Goal: Information Seeking & Learning: Learn about a topic

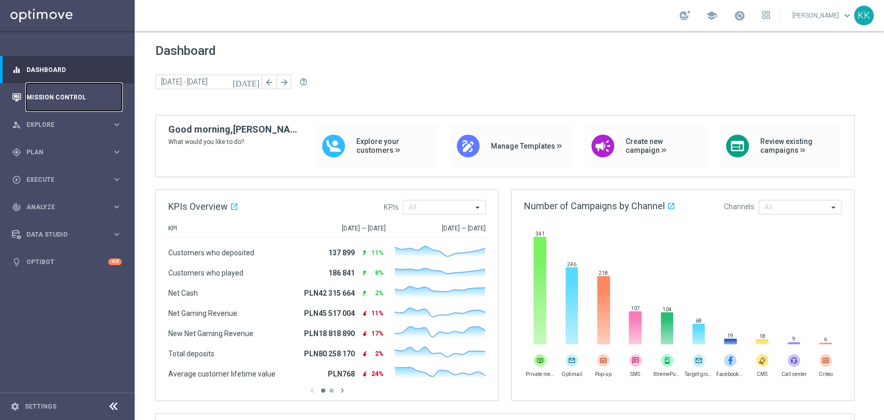
click at [45, 99] on link "Mission Control" at bounding box center [73, 96] width 95 height 27
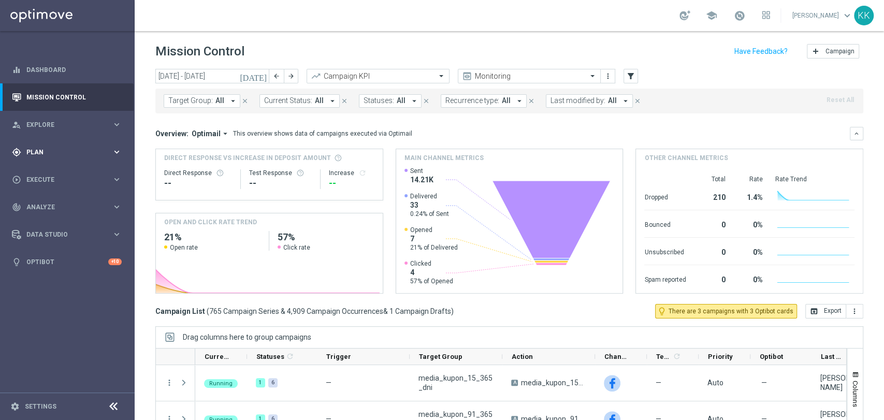
click at [66, 151] on span "Plan" at bounding box center [68, 152] width 85 height 6
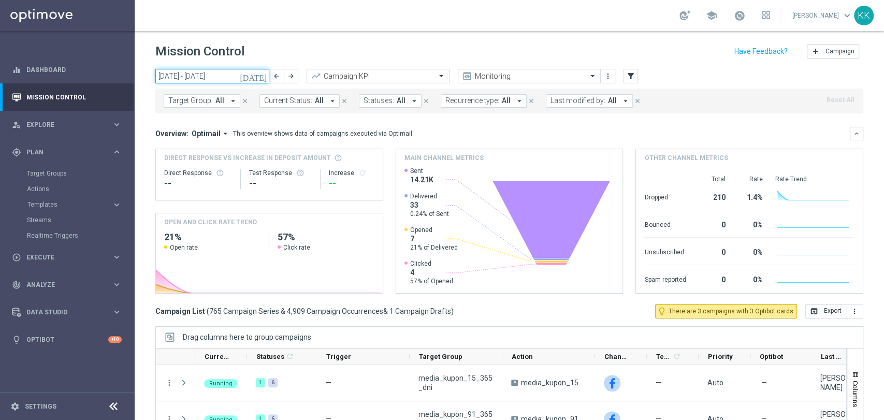
click at [202, 76] on input "[DATE] - [DATE]" at bounding box center [212, 76] width 114 height 14
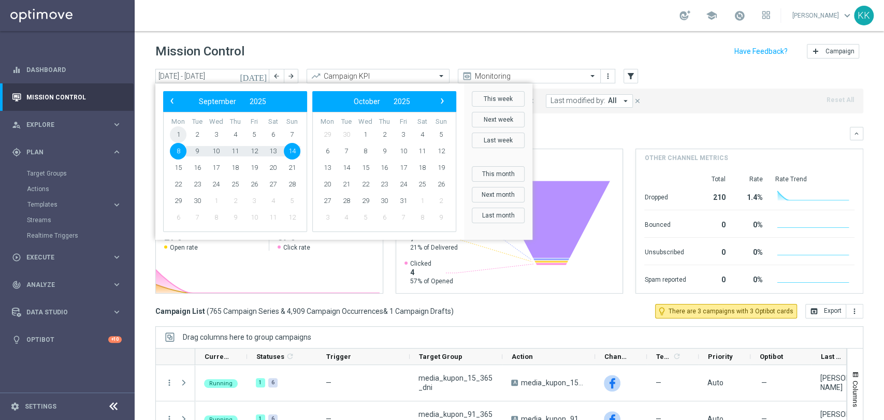
click at [180, 135] on span "1" at bounding box center [178, 134] width 17 height 17
click at [291, 152] on span "14" at bounding box center [292, 151] width 17 height 17
type input "[DATE] - [DATE]"
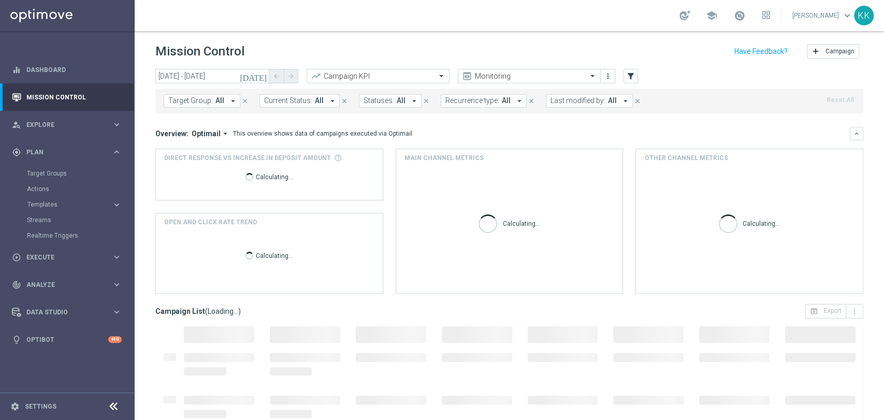
click at [215, 101] on span "All" at bounding box center [219, 100] width 9 height 9
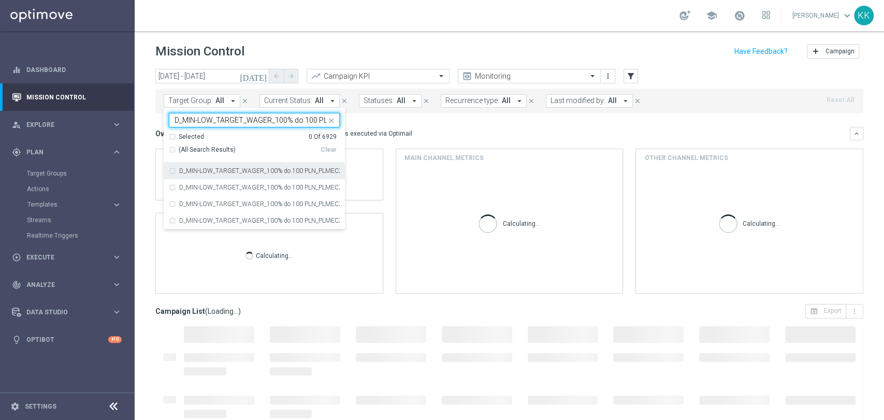
scroll to position [0, 65]
click at [225, 169] on label "D_MIN-LOW_TARGET_WAGER_100% do 100 PLN_PLMECZE_030925" at bounding box center [259, 171] width 160 height 6
type input "D_MIN-LOW_TARGET_WAGER_100% do 100 PLN_PLMECZE_030925"
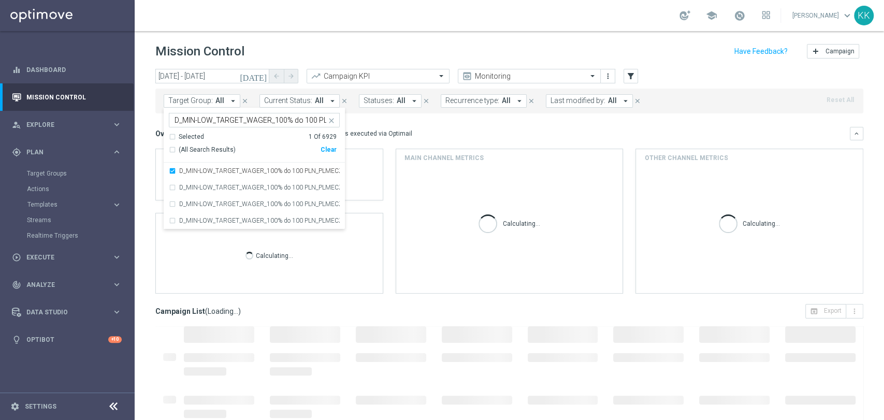
click at [349, 39] on header "Mission Control add Campaign" at bounding box center [509, 50] width 749 height 38
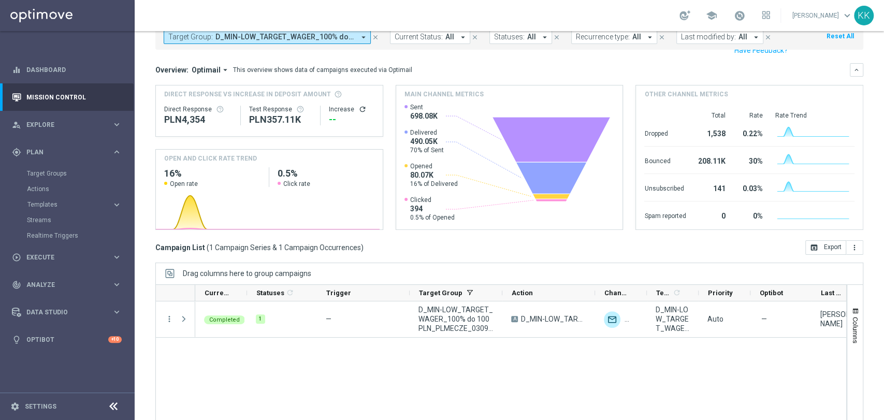
scroll to position [97, 0]
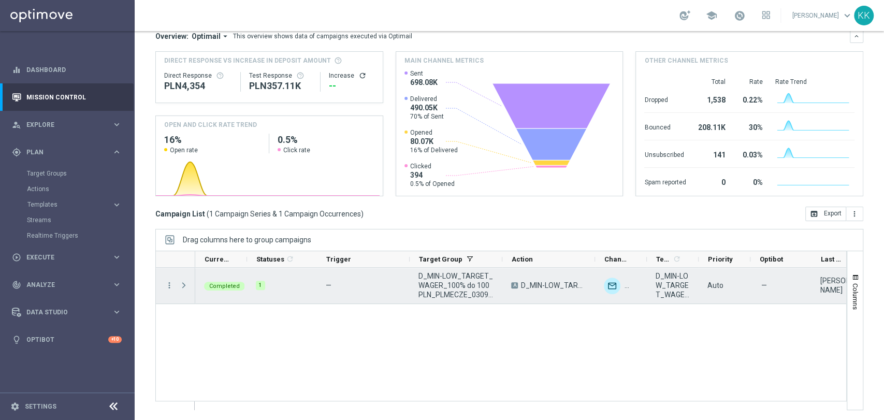
click at [185, 288] on span "Press SPACE to select this row." at bounding box center [183, 285] width 9 height 8
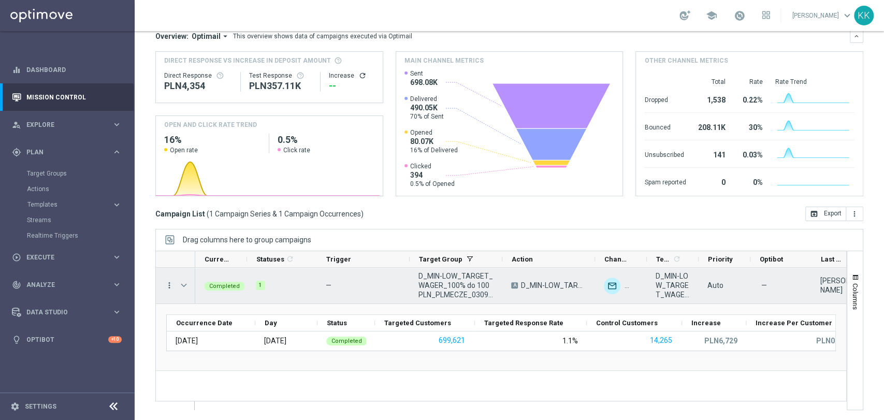
click at [169, 285] on icon "more_vert" at bounding box center [169, 285] width 9 height 9
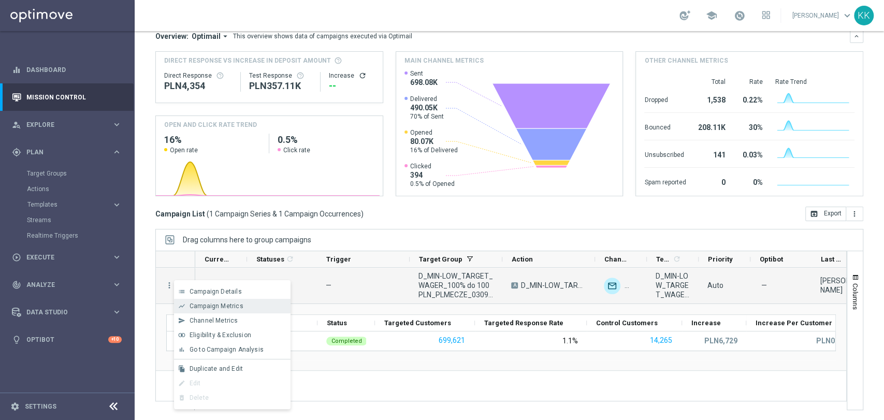
click at [210, 308] on span "Campaign Metrics" at bounding box center [216, 305] width 54 height 7
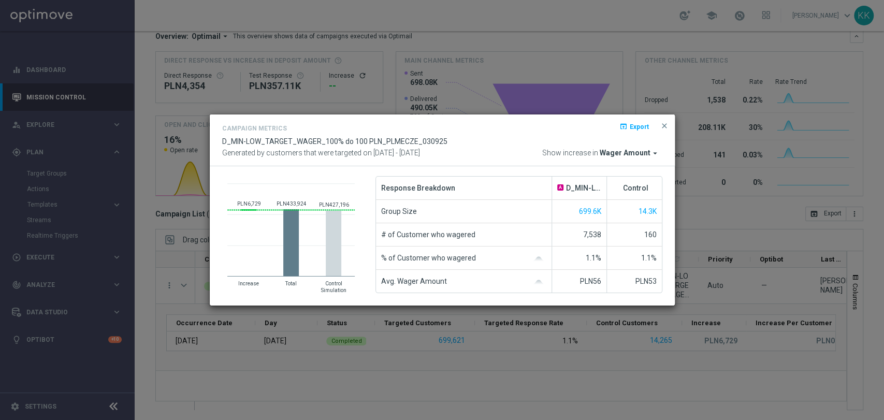
click at [628, 153] on span "Wager Amount" at bounding box center [624, 153] width 51 height 9
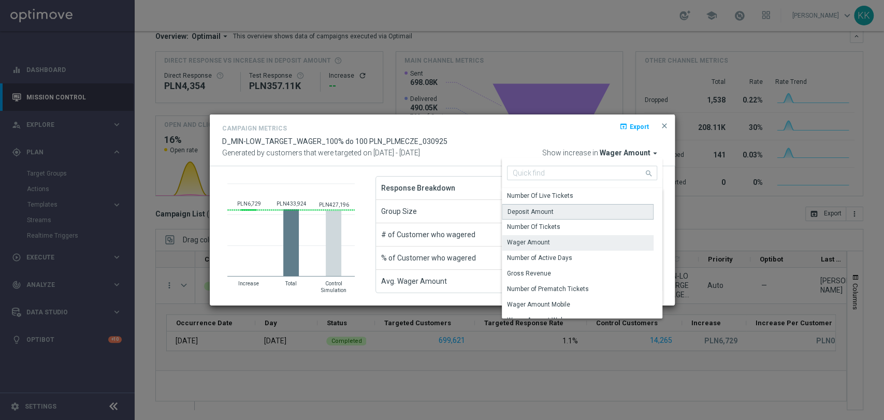
click at [560, 210] on div "Deposit Amount" at bounding box center [578, 212] width 152 height 16
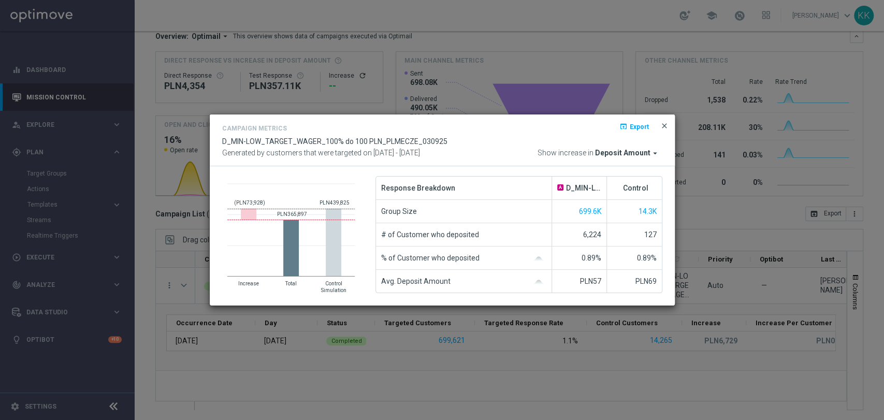
click at [664, 125] on span "close" at bounding box center [664, 126] width 8 height 8
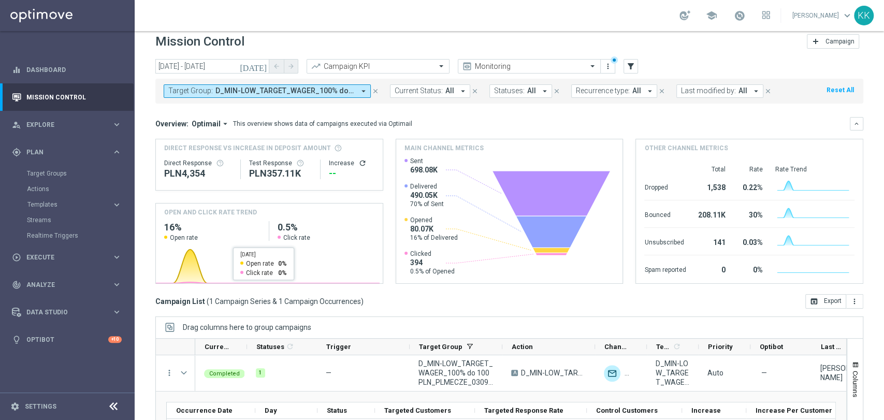
scroll to position [0, 0]
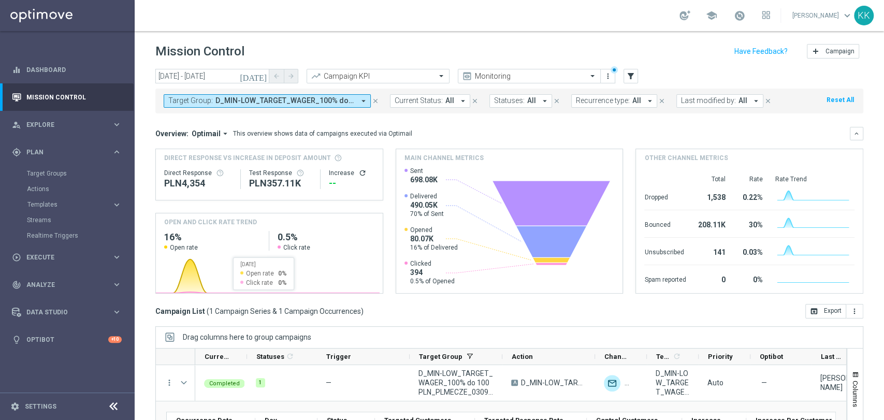
click at [235, 104] on span "D_MIN-LOW_TARGET_WAGER_100% do 100 PLN_PLMECZE_030925" at bounding box center [284, 100] width 139 height 9
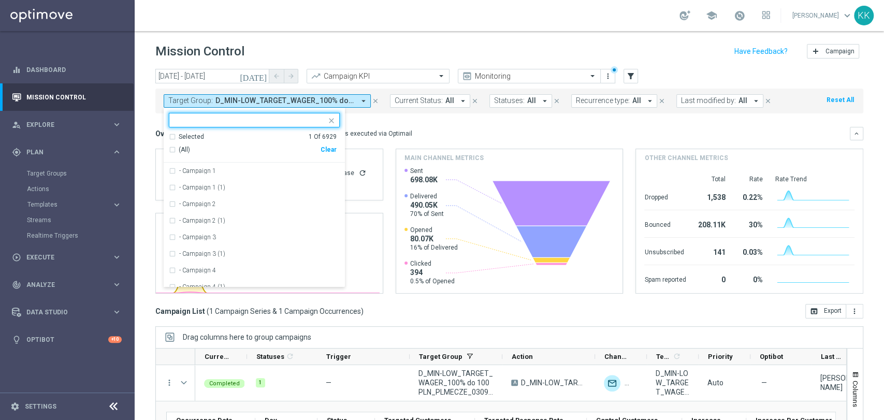
click at [0, 0] on div "Clear" at bounding box center [0, 0] width 0 height 0
click at [275, 120] on input "text" at bounding box center [250, 120] width 152 height 9
paste input "D_MED_TARGET_WAGER_100% do 300 PLN_PLMECZE_030925"
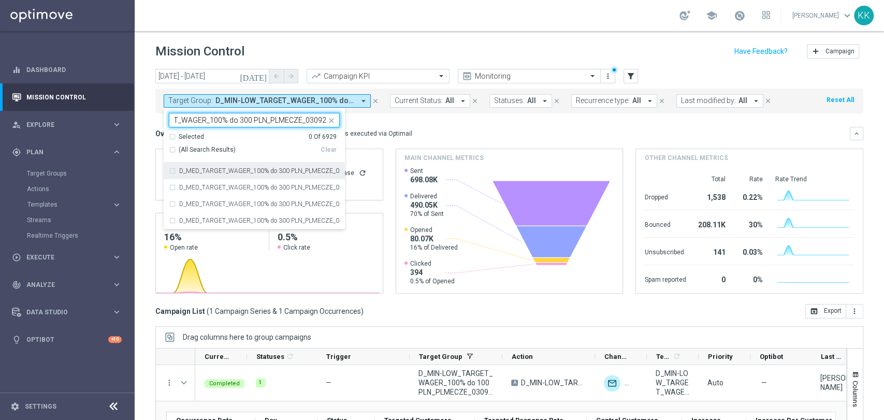
click at [269, 175] on div "D_MED_TARGET_WAGER_100% do 300 PLN_PLMECZE_030925" at bounding box center [254, 171] width 171 height 17
type input "D_MED_TARGET_WAGER_100% do 300 PLN_PLMECZE_030925"
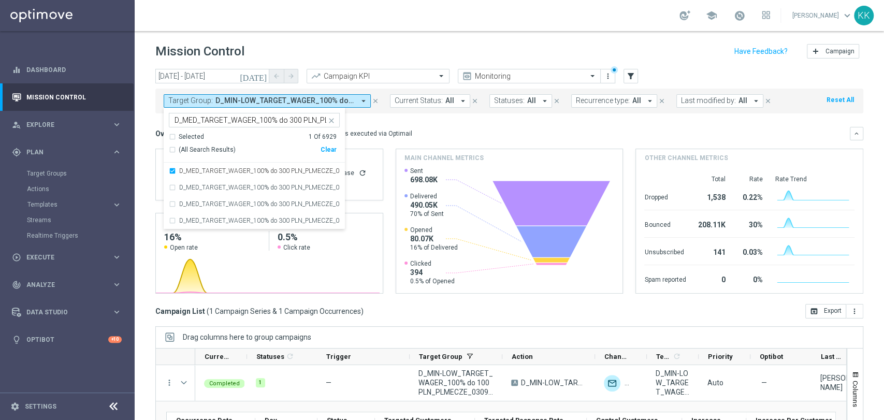
click at [387, 45] on div "Mission Control add Campaign" at bounding box center [509, 51] width 708 height 20
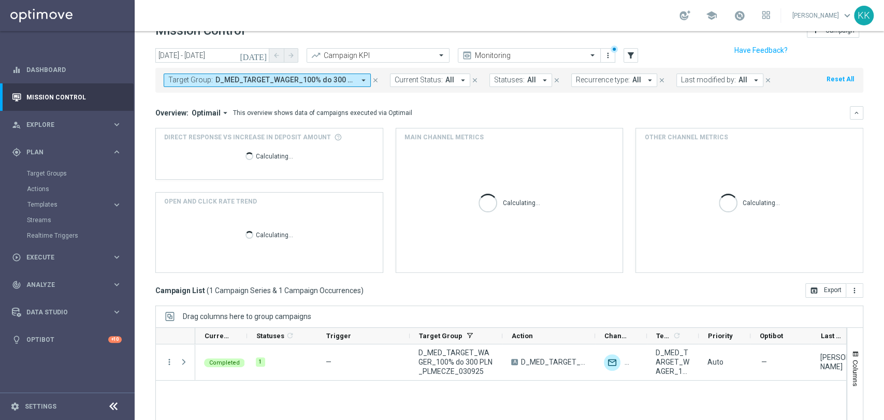
scroll to position [97, 0]
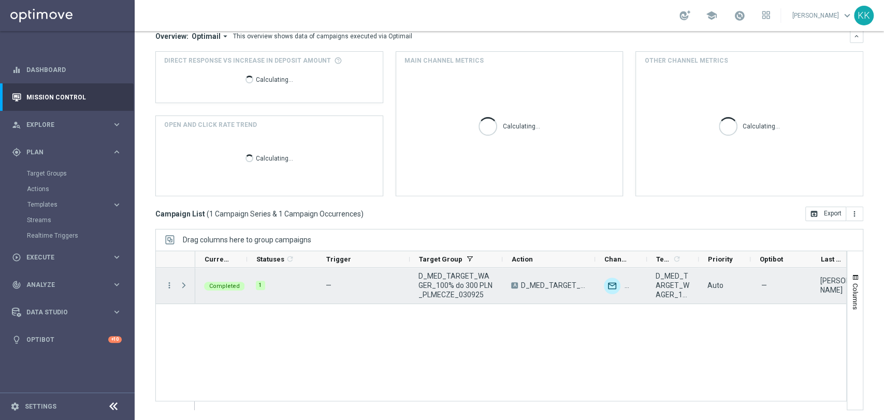
click at [182, 284] on span at bounding box center [183, 285] width 9 height 8
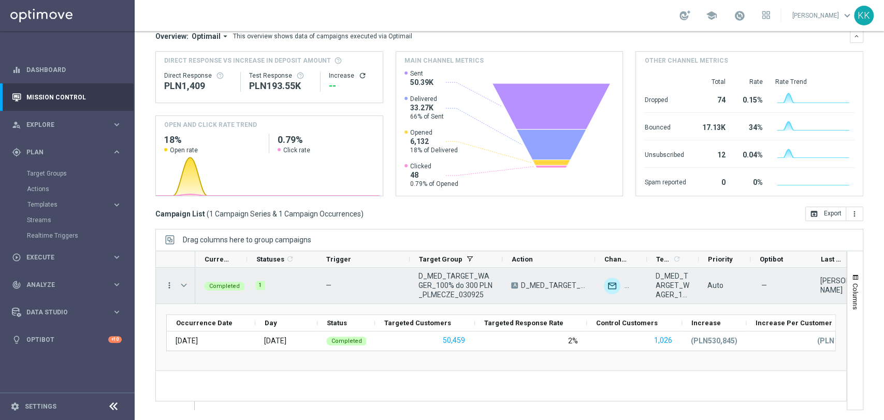
click at [166, 283] on icon "more_vert" at bounding box center [169, 285] width 9 height 9
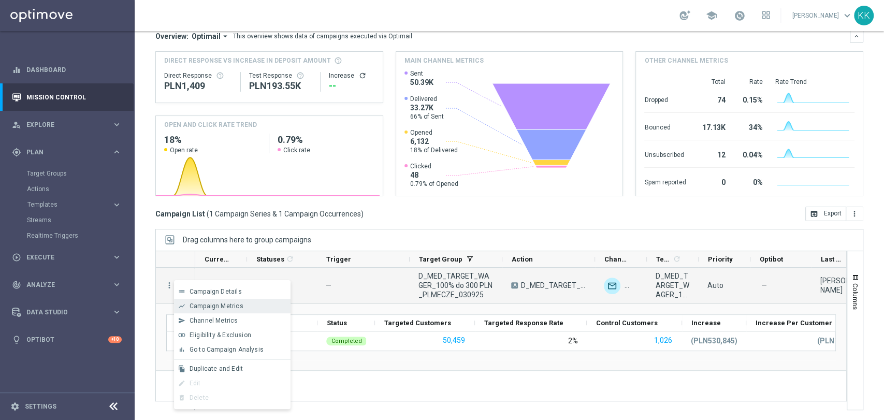
click at [201, 308] on span "Campaign Metrics" at bounding box center [216, 305] width 54 height 7
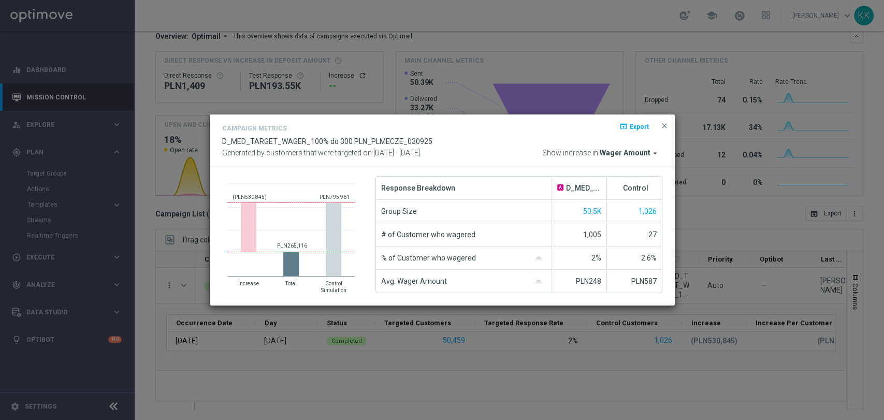
click at [620, 151] on span "Wager Amount" at bounding box center [624, 153] width 51 height 9
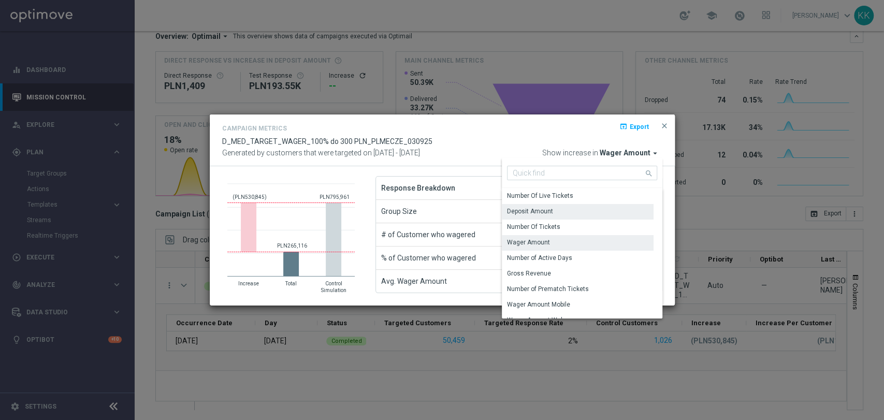
click at [520, 212] on div "Deposit Amount" at bounding box center [530, 211] width 46 height 9
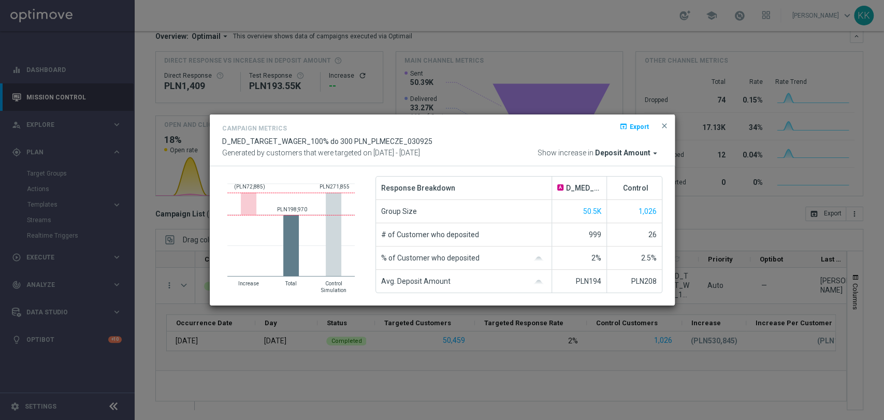
click at [669, 126] on div "Campaign Metrics open_in_browser Export D_MED_TARGET_WAGER_100% do 300 PLN_PLME…" at bounding box center [442, 140] width 465 height 52
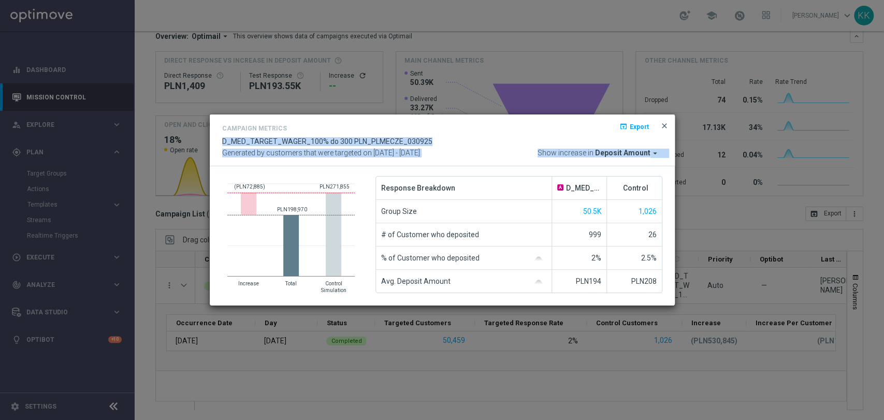
click at [667, 123] on div "Campaign Metrics open_in_browser Export D_MED_TARGET_WAGER_100% do 300 PLN_PLME…" at bounding box center [442, 140] width 465 height 52
click at [667, 124] on span "close" at bounding box center [664, 126] width 8 height 8
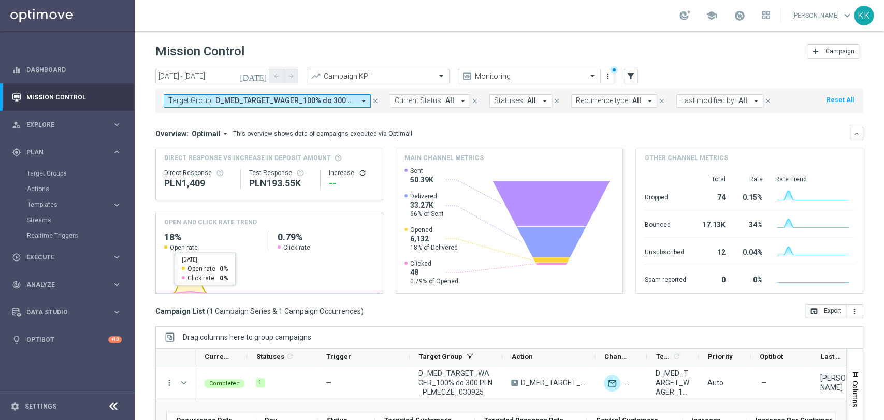
scroll to position [0, 0]
click at [228, 95] on button "Target Group: D_MED_TARGET_WAGER_100% do 300 PLN_PLMECZE_030925 arrow_drop_down" at bounding box center [267, 100] width 207 height 13
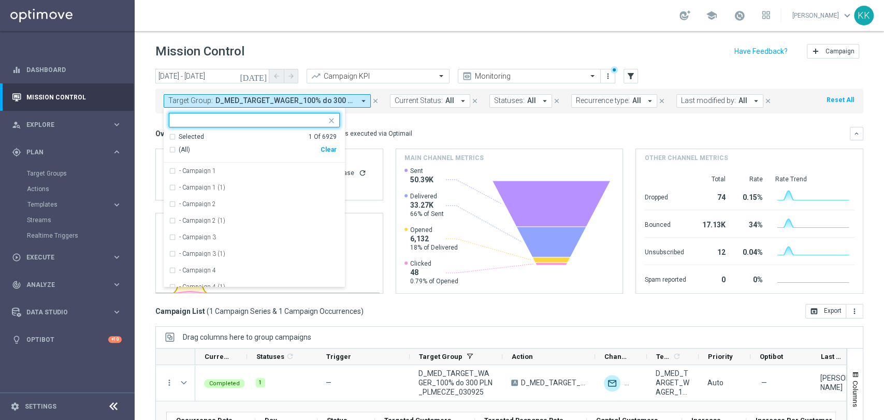
click at [332, 153] on div "(All) Clear" at bounding box center [253, 149] width 168 height 17
click at [0, 0] on div "Clear" at bounding box center [0, 0] width 0 height 0
click at [244, 124] on input "text" at bounding box center [250, 120] width 152 height 9
paste input "D_HIGH_TARGET_WAGER_100% do 500 PLN_PLMECZE_030925"
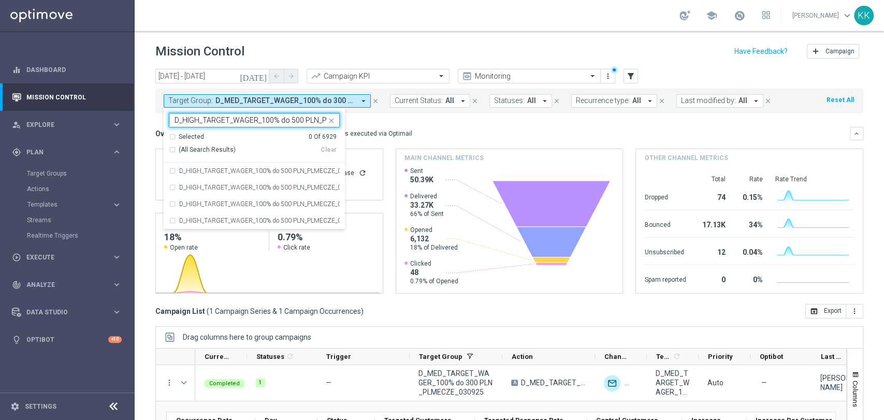
scroll to position [0, 52]
click at [228, 175] on div "D_HIGH_TARGET_WAGER_100% do 500 PLN_PLMECZE_030925" at bounding box center [254, 171] width 171 height 17
type input "D_HIGH_TARGET_WAGER_100% do 500 PLN_PLMECZE_030925"
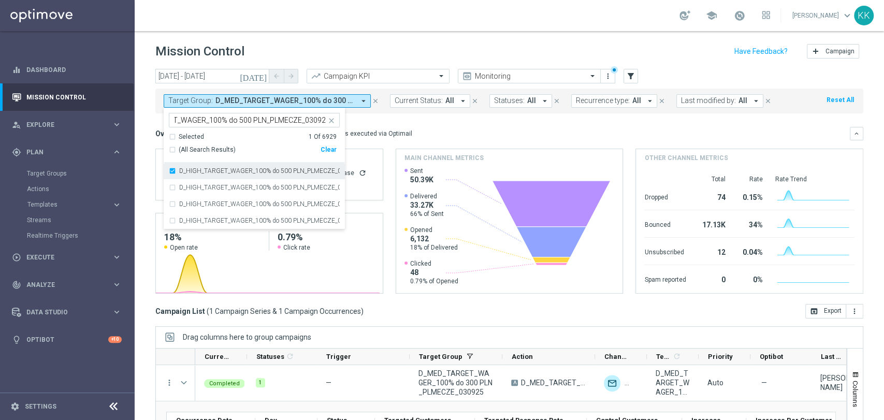
scroll to position [0, 0]
click at [358, 43] on div "Mission Control add Campaign" at bounding box center [509, 51] width 708 height 20
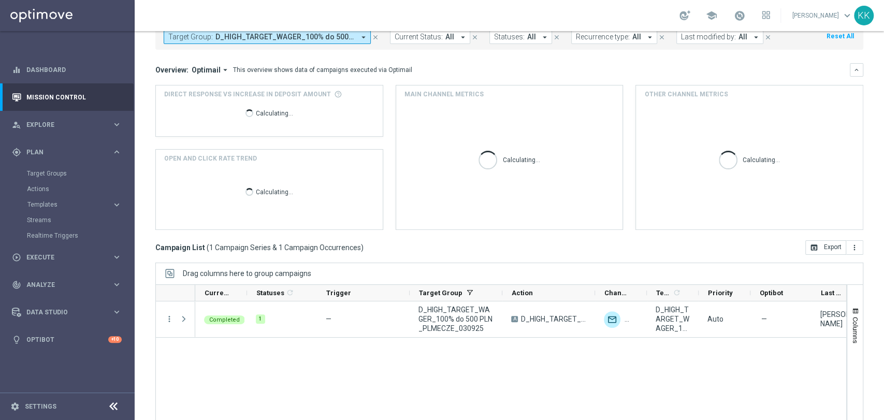
scroll to position [97, 0]
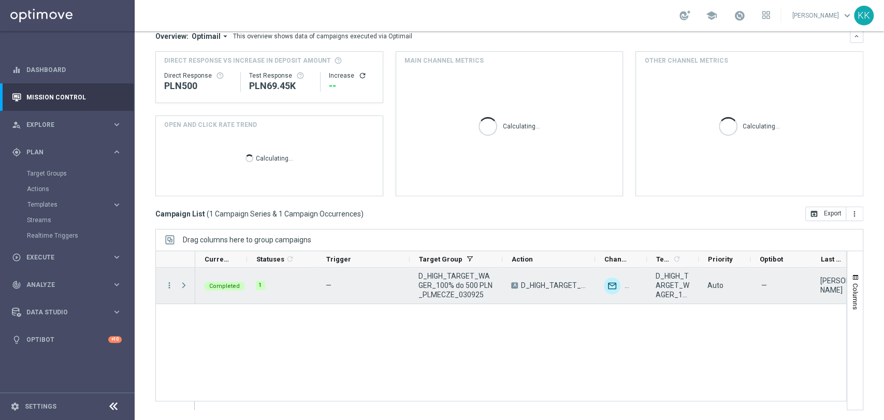
click at [186, 291] on span at bounding box center [184, 285] width 11 height 21
click at [184, 285] on span at bounding box center [183, 285] width 9 height 8
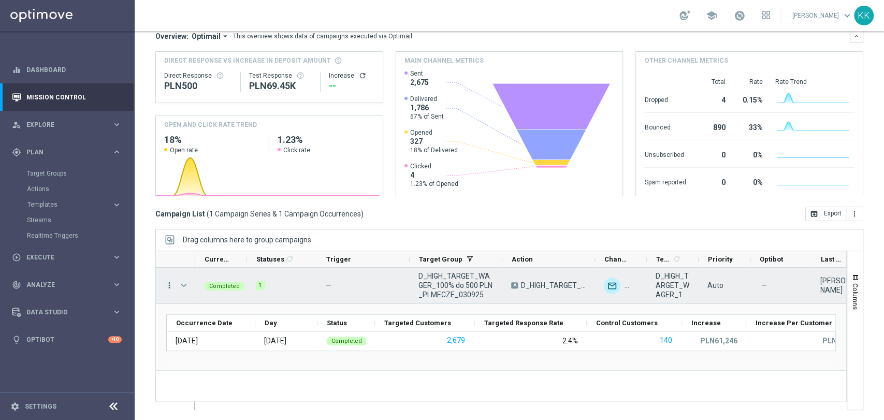
click at [167, 281] on icon "more_vert" at bounding box center [169, 285] width 9 height 9
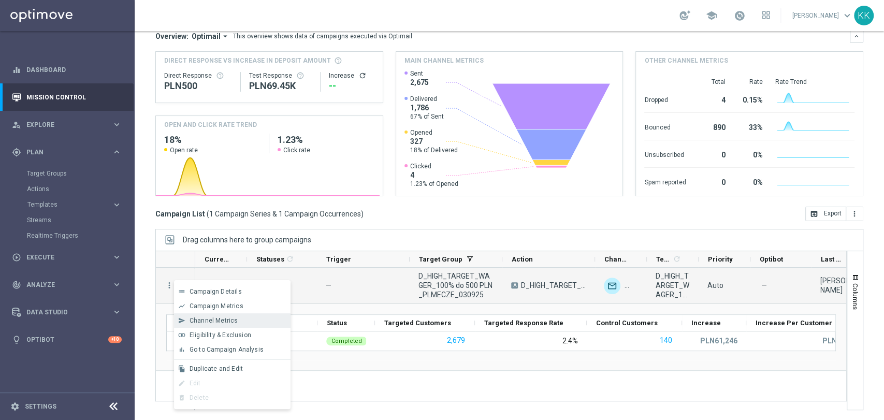
click at [198, 317] on span "Channel Metrics" at bounding box center [213, 320] width 49 height 7
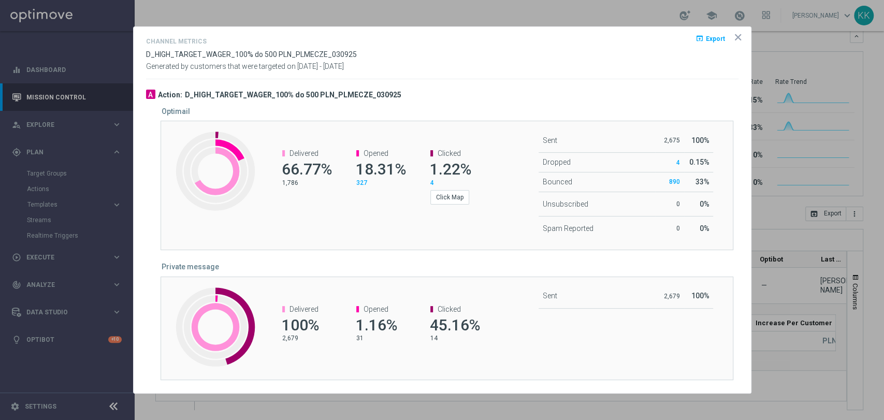
click at [744, 39] on opti-dialog-container "Channel Metrics open_in_browser Export D_HIGH_TARGET_WAGER_100% do 500 PLN_PLME…" at bounding box center [442, 210] width 617 height 366
click at [737, 34] on icon "icon" at bounding box center [737, 37] width 10 height 10
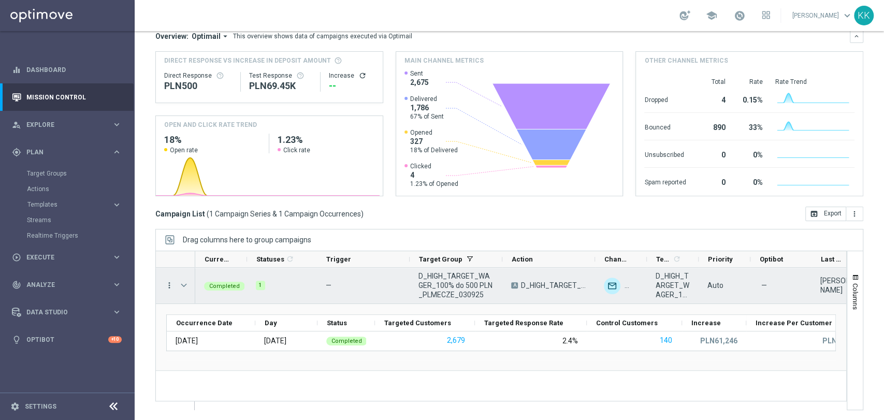
click at [171, 283] on icon "more_vert" at bounding box center [169, 285] width 9 height 9
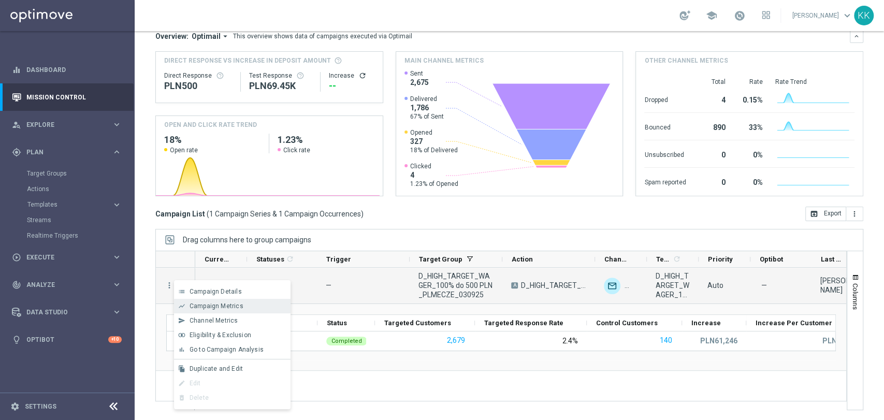
click at [199, 303] on span "Campaign Metrics" at bounding box center [216, 305] width 54 height 7
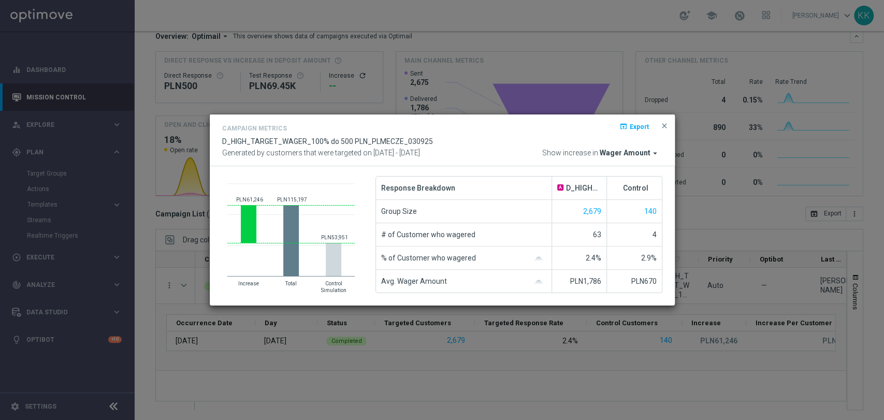
click at [623, 152] on span "Wager Amount" at bounding box center [624, 153] width 51 height 9
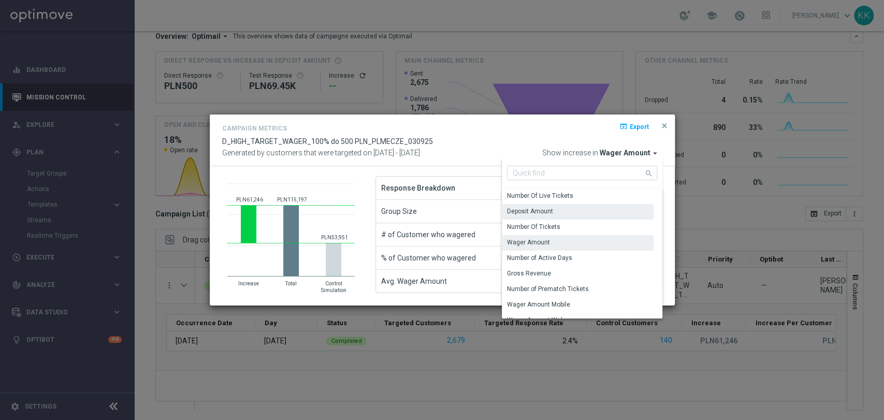
click at [576, 212] on div "Deposit Amount" at bounding box center [578, 211] width 152 height 14
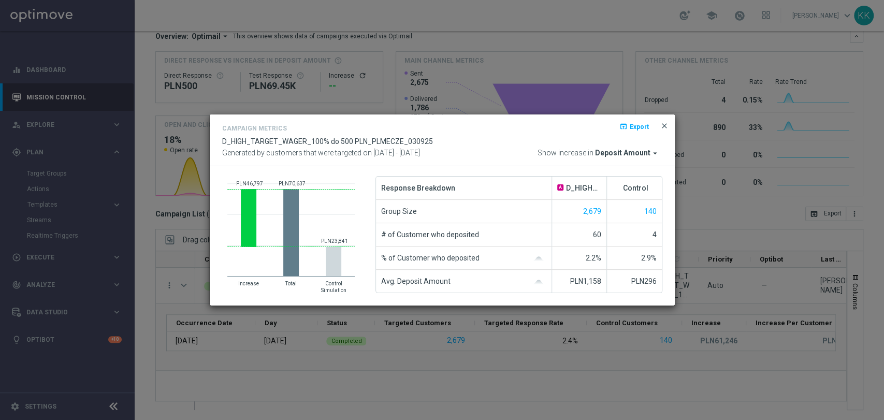
click at [664, 128] on span "close" at bounding box center [664, 126] width 8 height 8
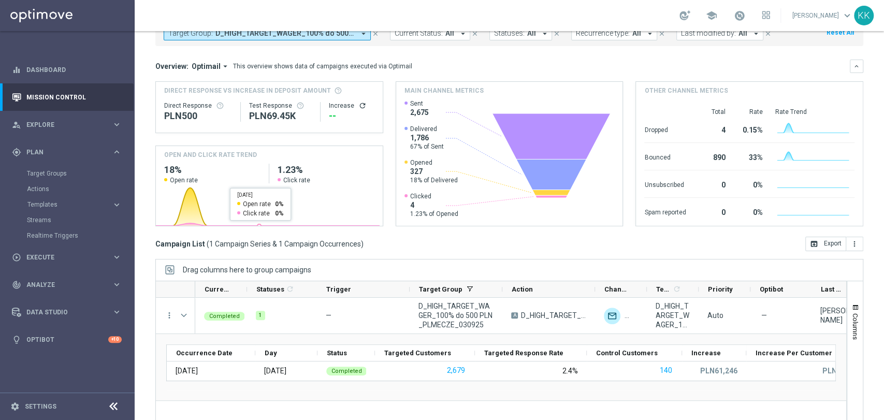
scroll to position [40, 0]
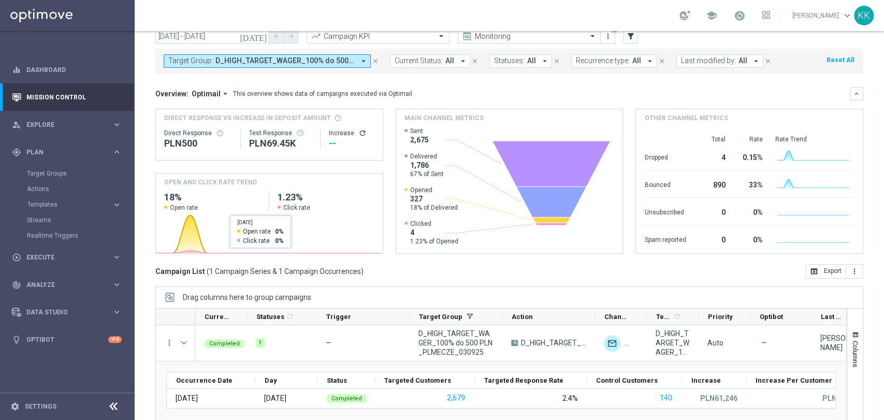
click at [249, 71] on div "Target Group: D_HIGH_TARGET_WAGER_100% do 500 PLN_PLMECZE_030925 arrow_drop_dow…" at bounding box center [509, 61] width 708 height 25
click at [253, 67] on button "Target Group: D_HIGH_TARGET_WAGER_100% do 500 PLN_PLMECZE_030925 arrow_drop_down" at bounding box center [267, 60] width 207 height 13
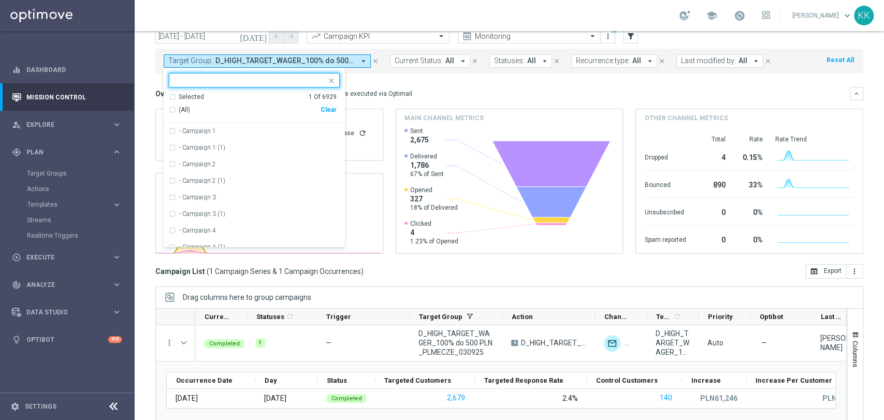
click at [0, 0] on div "Clear" at bounding box center [0, 0] width 0 height 0
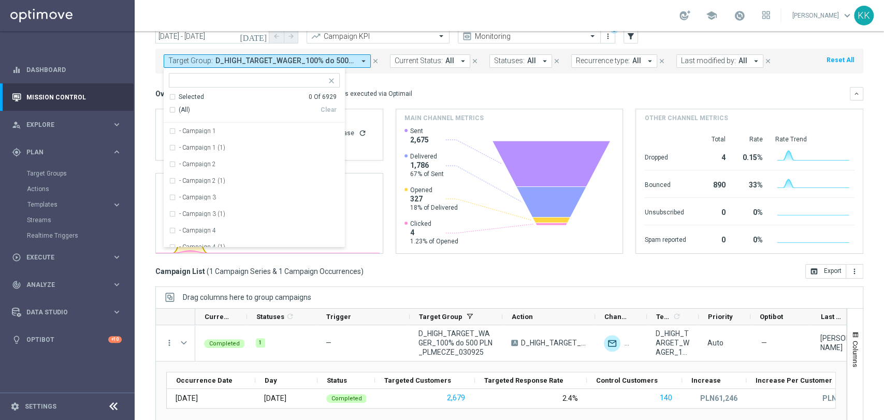
click at [260, 79] on input "text" at bounding box center [250, 80] width 152 height 9
paste input "D_PREM-PEXTRA_TARGET_WAGER_100% do 1000 PLN_PLMECZE_040925"
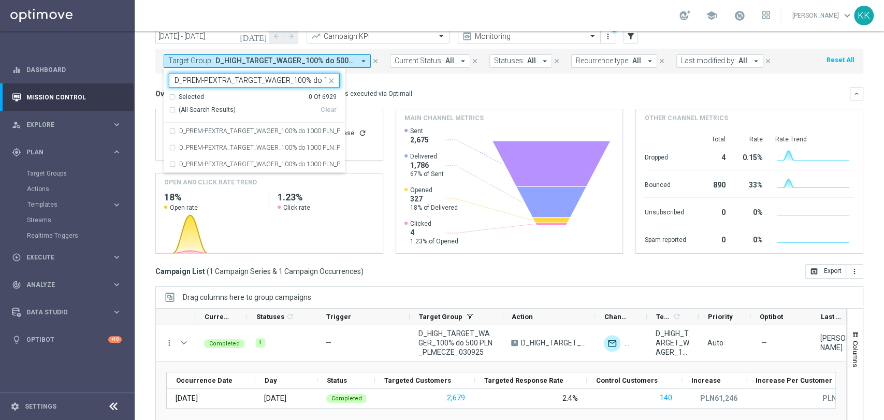
scroll to position [0, 87]
click at [254, 128] on label "D_PREM-PEXTRA_TARGET_WAGER_100% do 1000 PLN_PLMECZE_040925" at bounding box center [259, 131] width 160 height 6
type input "D_PREM-PEXTRA_TARGET_WAGER_100% do 1000 PLN_PLMECZE_040925"
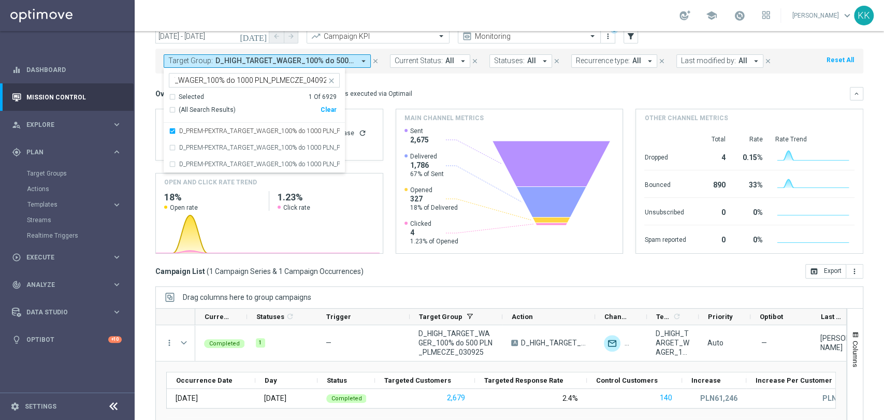
scroll to position [0, 0]
click at [494, 76] on mini-dashboard "Overview: Optimail arrow_drop_down This overview shows data of campaigns execut…" at bounding box center [509, 169] width 708 height 190
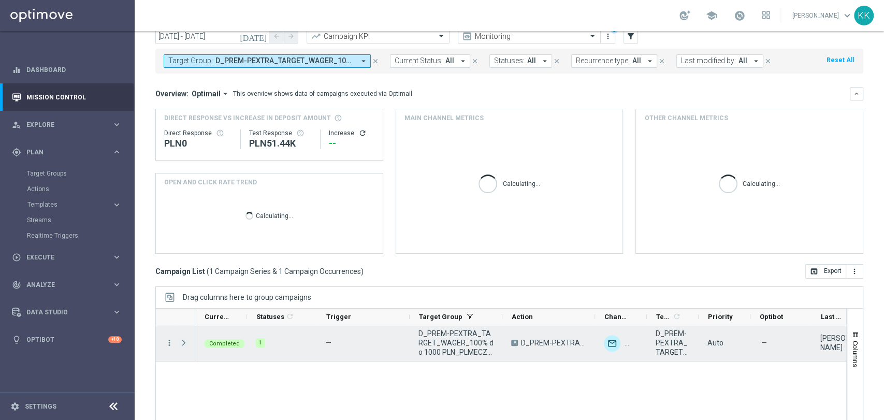
click at [182, 344] on span at bounding box center [183, 343] width 9 height 8
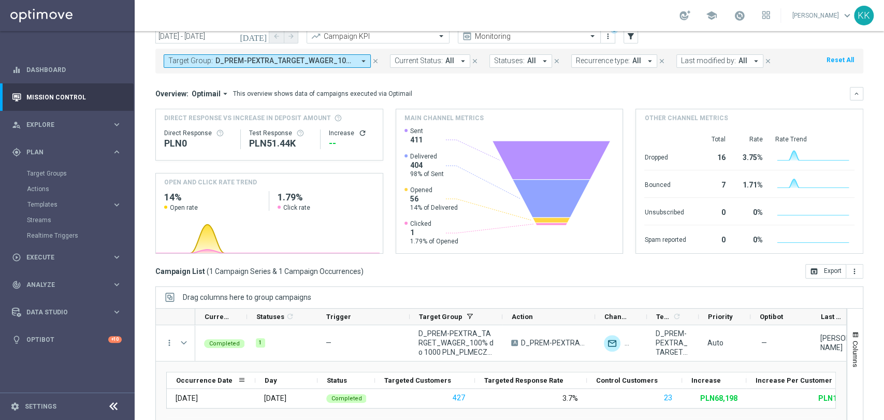
scroll to position [97, 0]
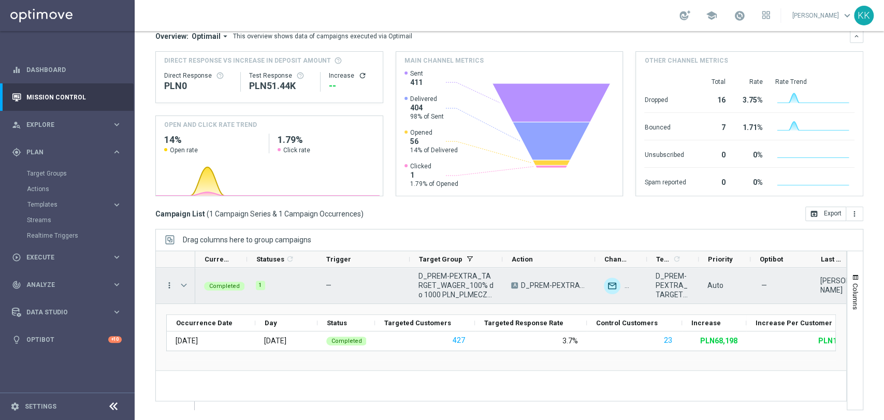
click at [166, 284] on icon "more_vert" at bounding box center [169, 285] width 9 height 9
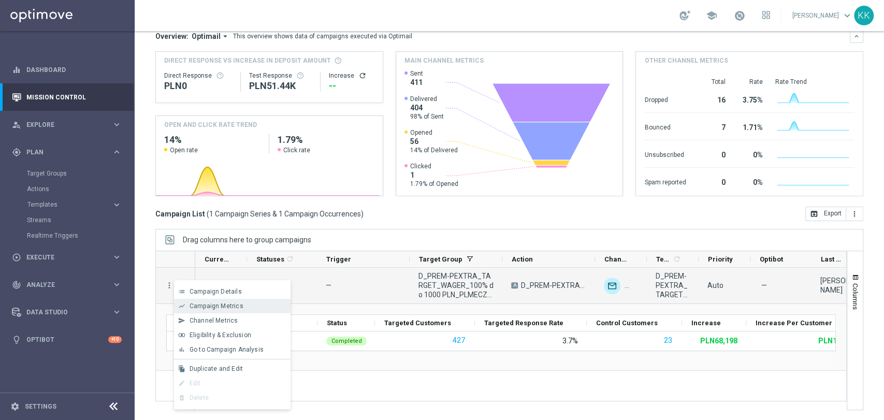
click at [225, 307] on span "Campaign Metrics" at bounding box center [216, 305] width 54 height 7
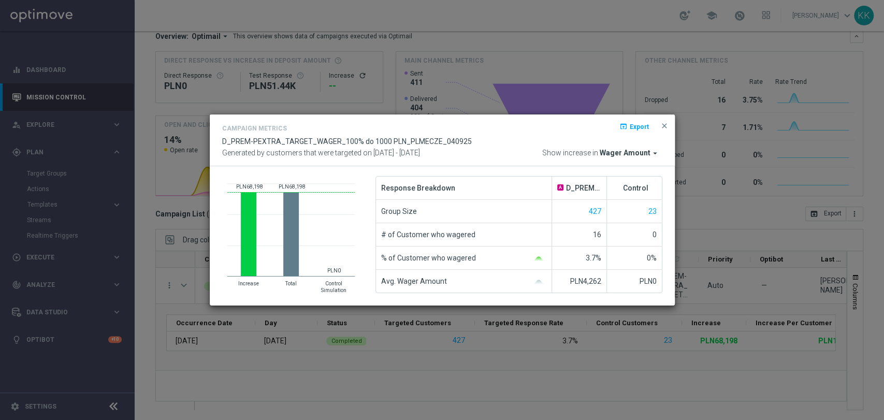
click at [639, 154] on span "Wager Amount" at bounding box center [624, 153] width 51 height 9
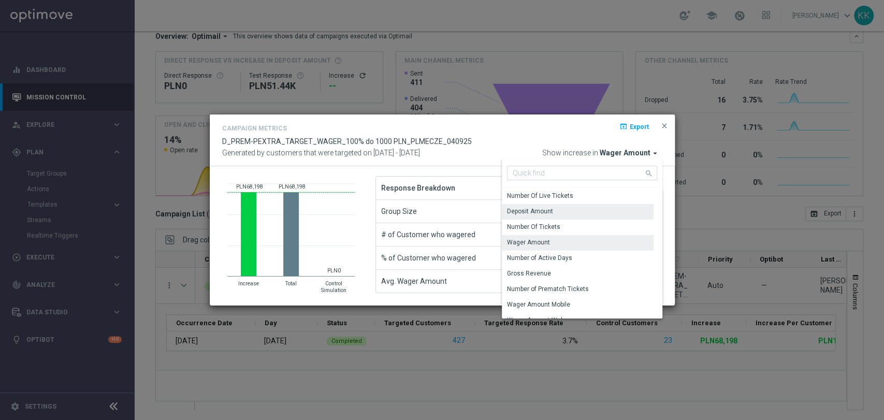
click at [580, 211] on div "Deposit Amount" at bounding box center [578, 211] width 152 height 14
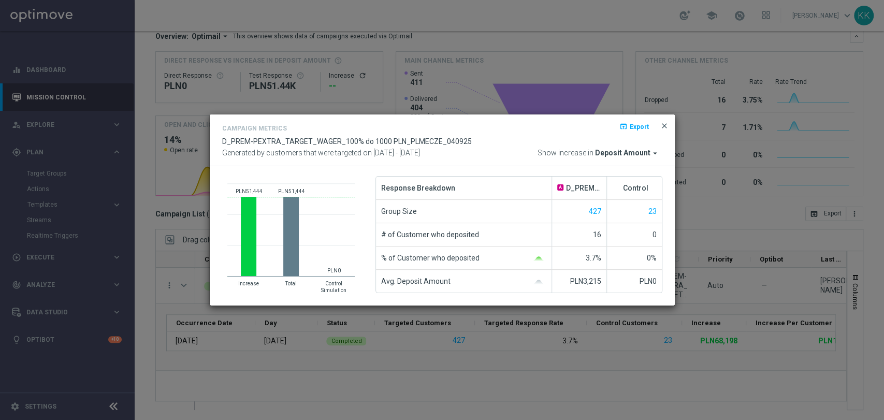
click at [667, 126] on span "close" at bounding box center [664, 126] width 8 height 8
